Goal: Transaction & Acquisition: Purchase product/service

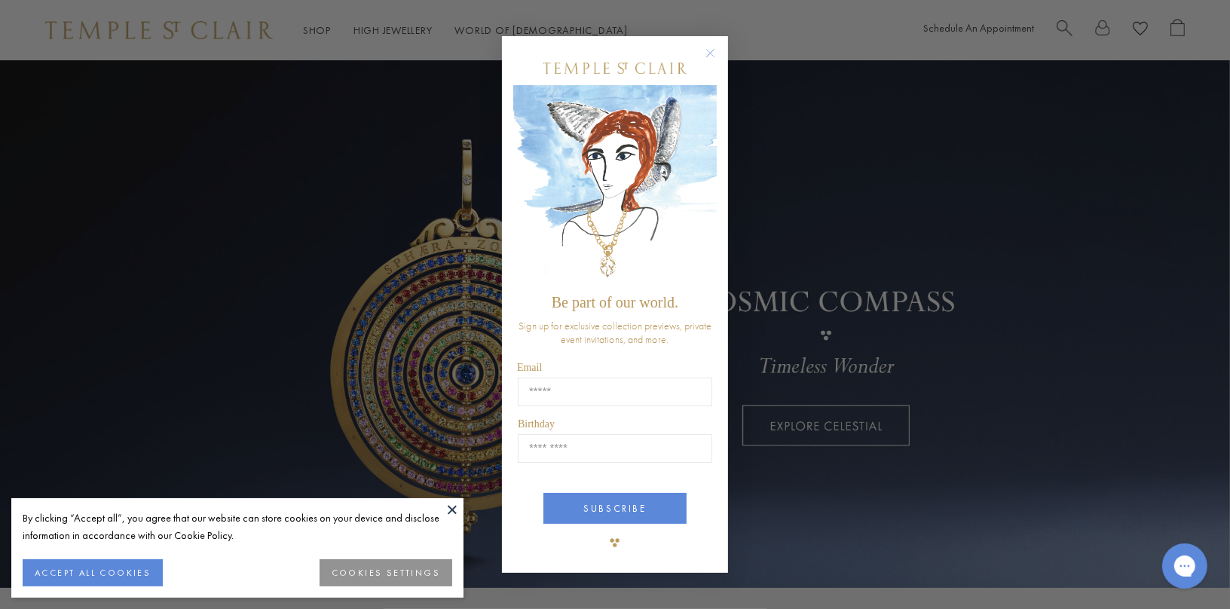
click at [712, 43] on form "Be part of our world. Sign up for exclusive collection previews, private event …" at bounding box center [615, 304] width 226 height 537
click at [712, 52] on circle "Close dialog" at bounding box center [711, 53] width 18 height 18
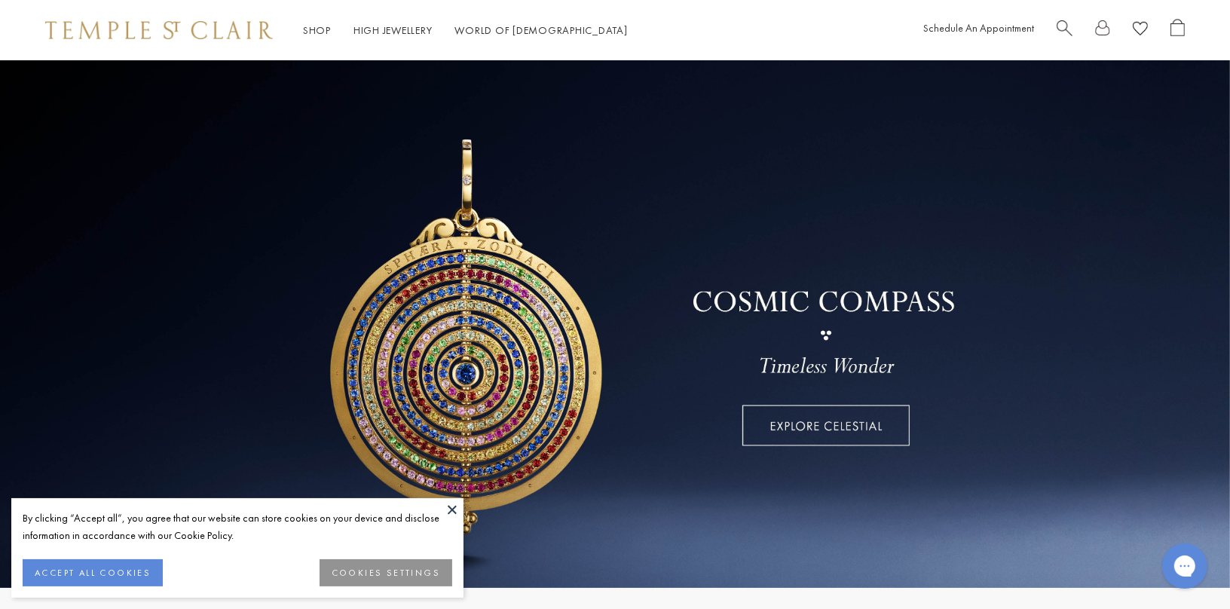
click at [446, 513] on button at bounding box center [452, 509] width 23 height 23
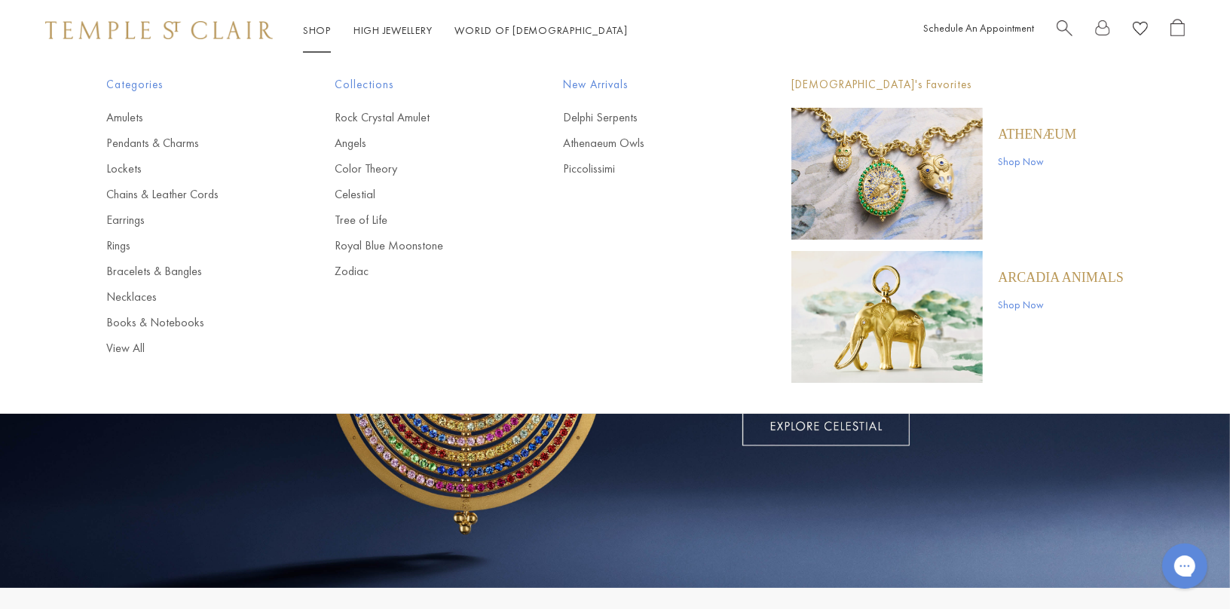
click at [1036, 277] on p "ARCADIA ANIMALS" at bounding box center [1061, 277] width 126 height 17
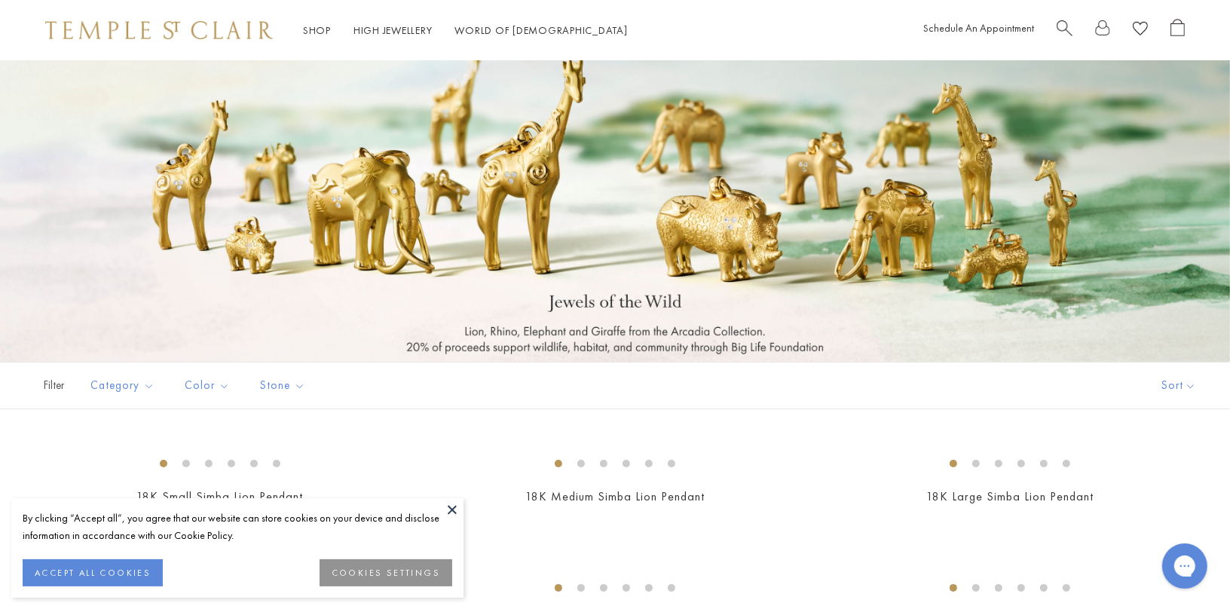
click at [455, 504] on button at bounding box center [452, 509] width 23 height 23
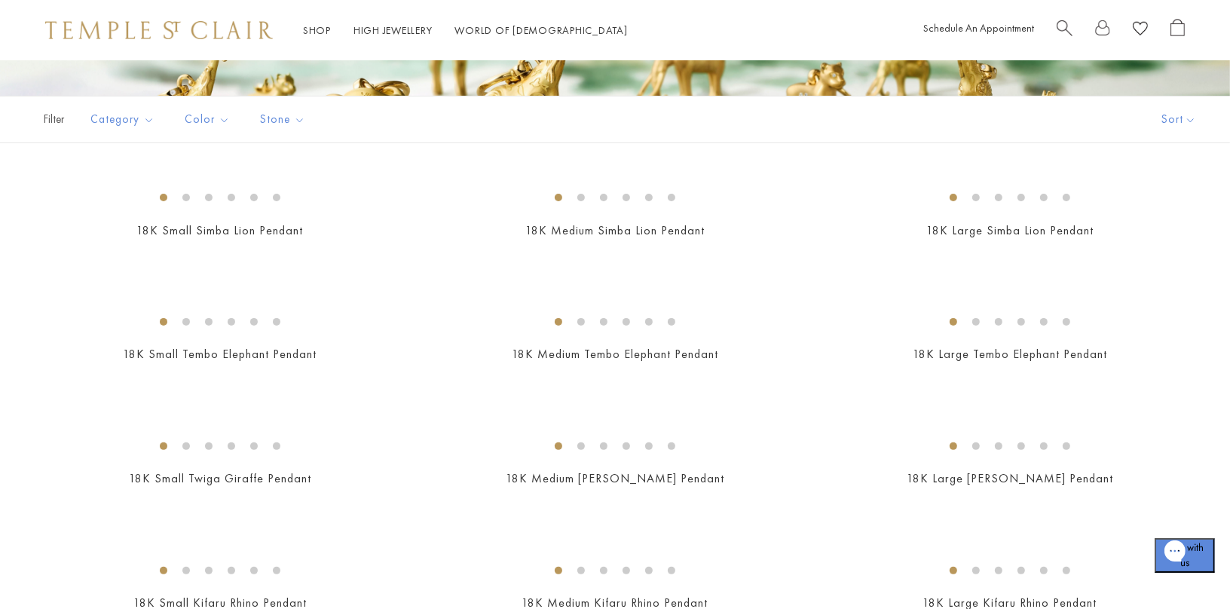
scroll to position [347, 0]
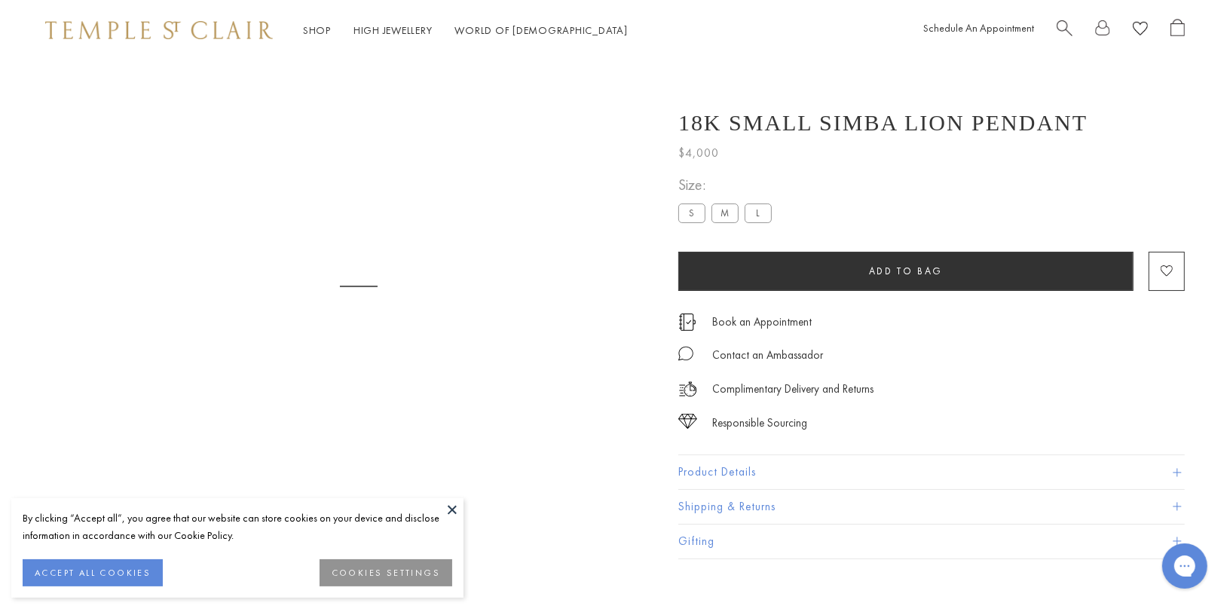
scroll to position [60, 0]
